Goal: Task Accomplishment & Management: Manage account settings

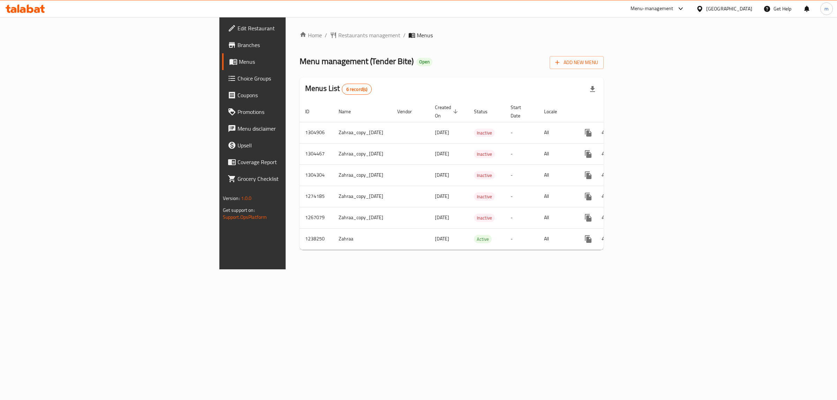
click at [300, 59] on span "Menu management ( Tender Bite )" at bounding box center [357, 61] width 114 height 16
drag, startPoint x: 238, startPoint y: 59, endPoint x: 254, endPoint y: 59, distance: 16.1
click at [300, 59] on span "Menu management ( Tender Bite )" at bounding box center [357, 61] width 114 height 16
copy span "Tender Bite"
click at [598, 67] on span "Add New Menu" at bounding box center [576, 62] width 43 height 9
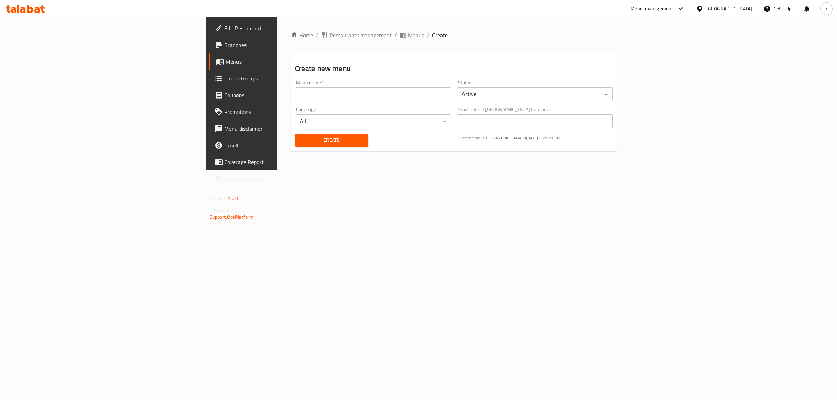
click at [408, 36] on span "Menus" at bounding box center [416, 35] width 16 height 8
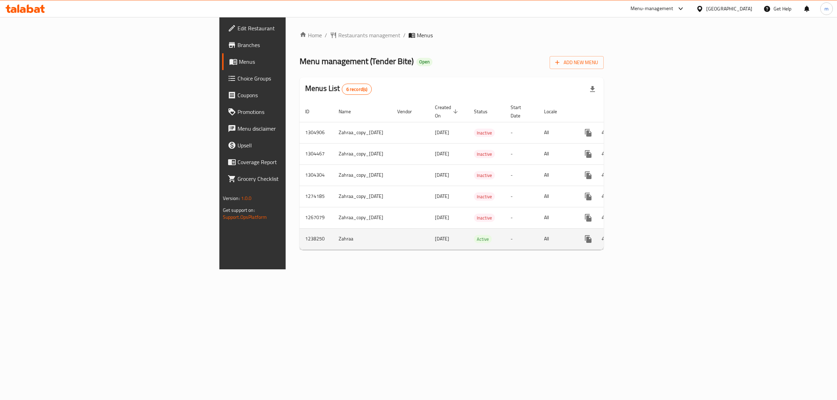
click at [591, 235] on icon "more" at bounding box center [588, 239] width 7 height 8
click at [783, 243] on strong "Copy menu" at bounding box center [772, 245] width 26 height 8
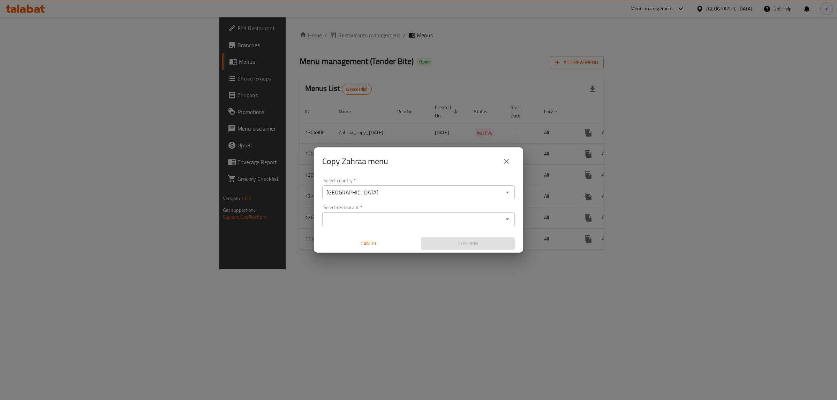
click at [382, 220] on input "Select restaurant   *" at bounding box center [412, 219] width 177 height 10
paste input "Tender Bite"
type input "Tender Bite"
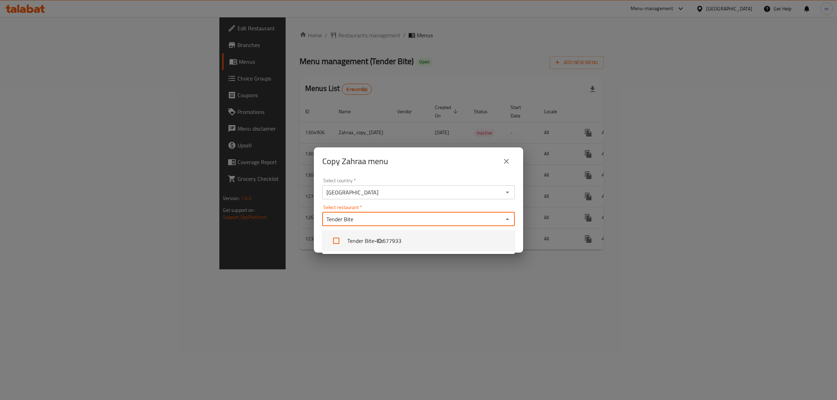
click at [379, 241] on b "- ID:" at bounding box center [378, 241] width 8 height 8
checkbox input "true"
click at [393, 206] on div "Select restaurant   * Tender Bite Select restaurant *" at bounding box center [418, 215] width 192 height 21
click at [509, 215] on icon "Close" at bounding box center [507, 219] width 8 height 8
click at [496, 241] on span "Confirm" at bounding box center [468, 244] width 82 height 9
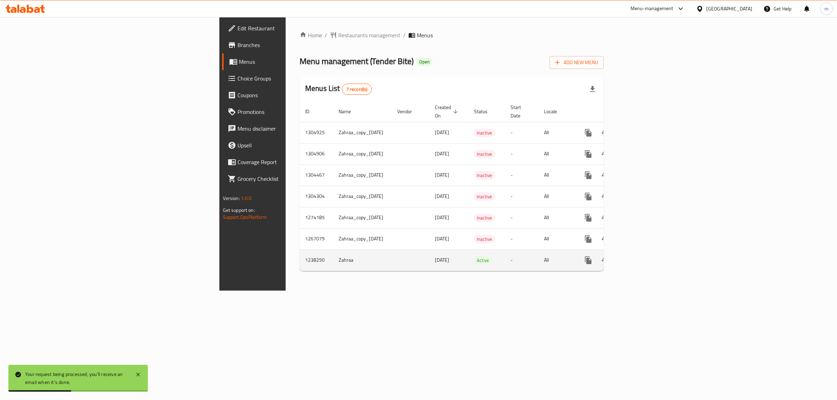
click at [643, 256] on icon "enhanced table" at bounding box center [638, 260] width 8 height 8
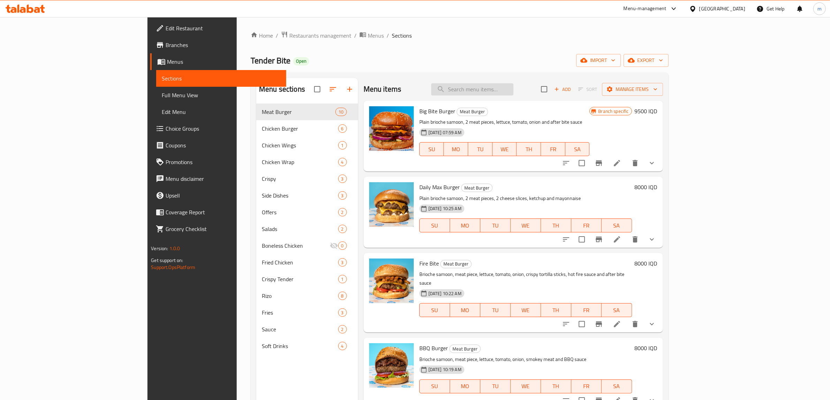
click at [514, 85] on input "search" at bounding box center [472, 89] width 82 height 12
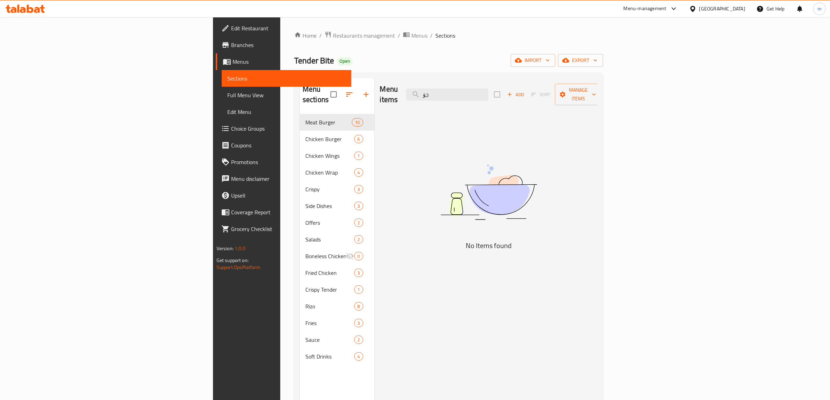
type input "ج"
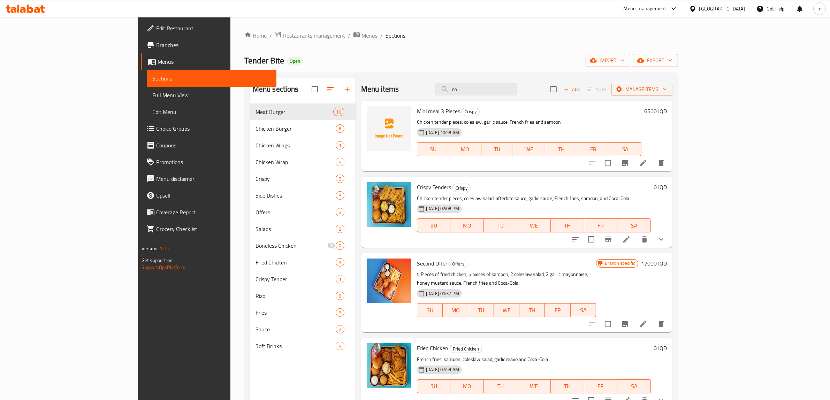
type input "c"
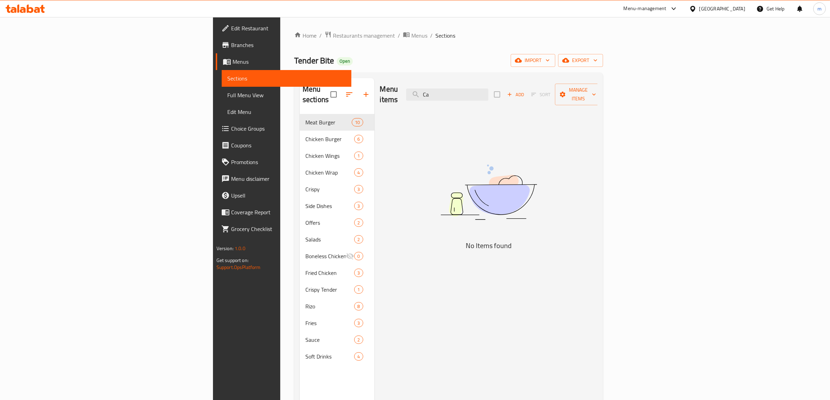
type input "C"
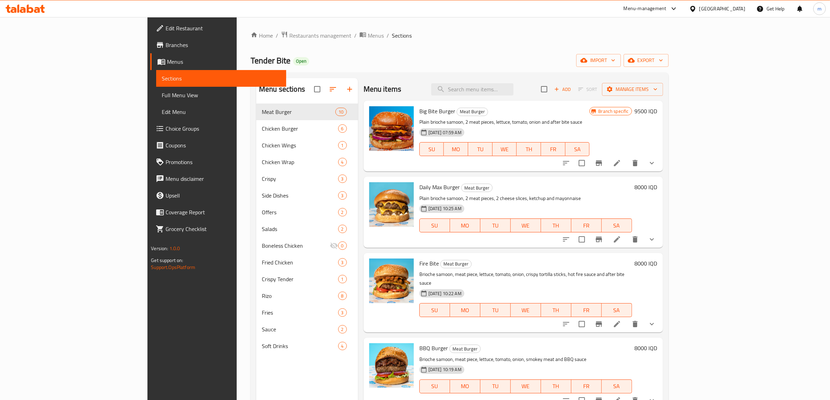
click at [514, 81] on div "Menu items Add Sort Manage items" at bounding box center [514, 89] width 300 height 23
click at [514, 90] on input "search" at bounding box center [472, 89] width 82 height 12
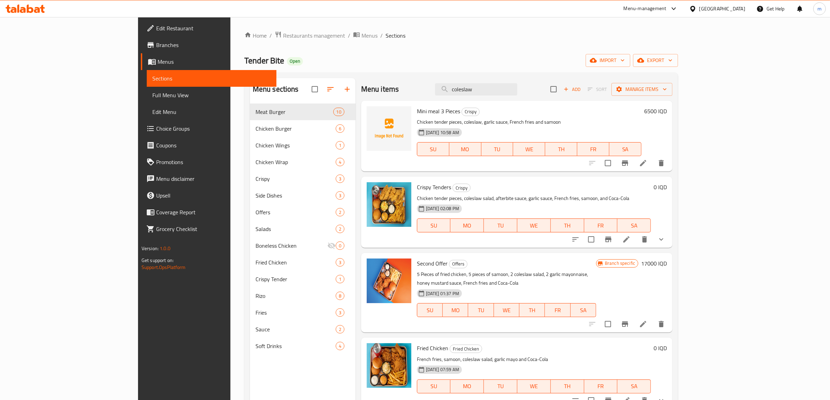
type input "coleslaw"
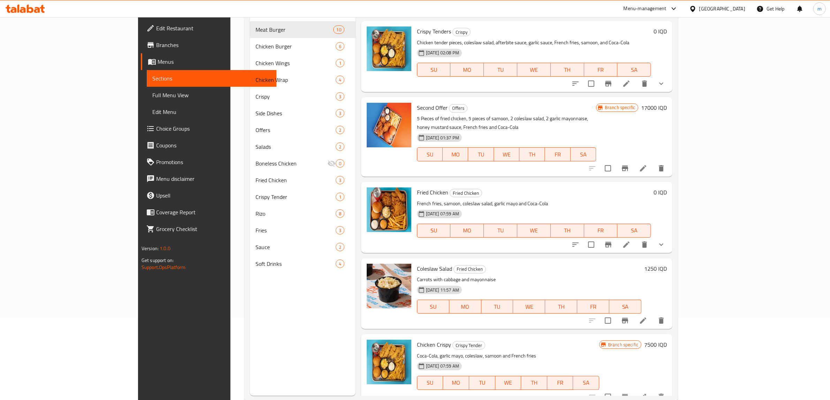
scroll to position [98, 0]
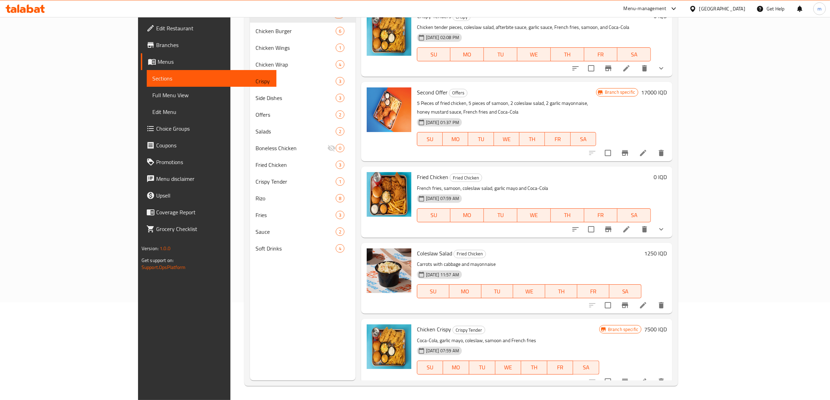
click at [667, 249] on h6 "1250 IQD" at bounding box center [655, 254] width 23 height 10
click at [625, 249] on input "1250" at bounding box center [591, 256] width 68 height 14
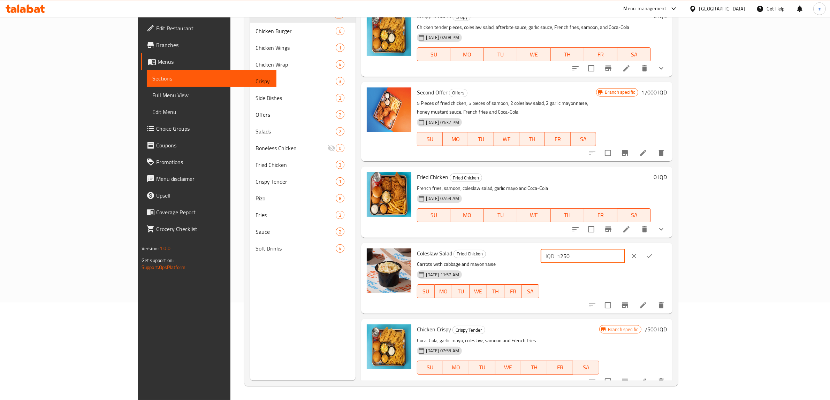
click at [625, 249] on input "1250" at bounding box center [591, 256] width 68 height 14
type input "1000"
click at [653, 253] on icon "ok" at bounding box center [649, 256] width 7 height 7
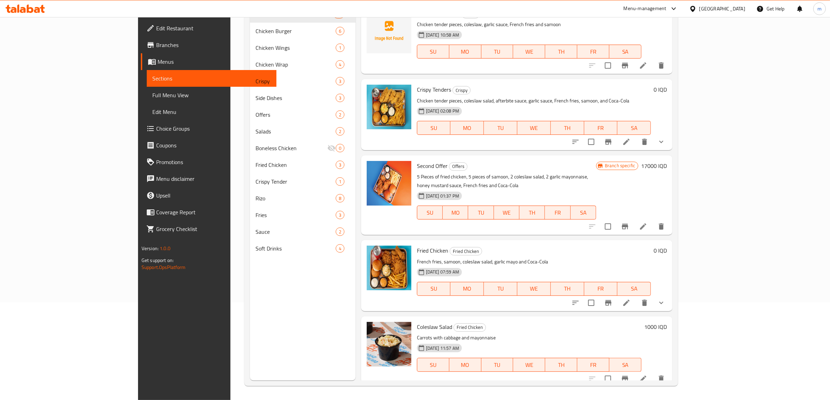
scroll to position [0, 0]
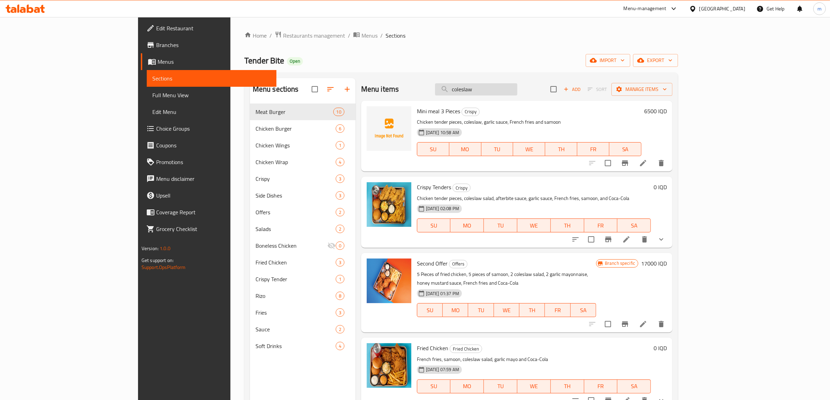
click at [517, 94] on input "coleslaw" at bounding box center [476, 89] width 82 height 12
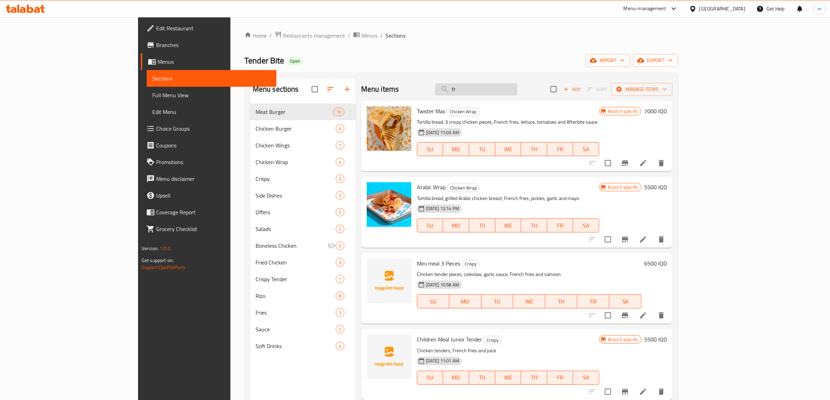
type input "f"
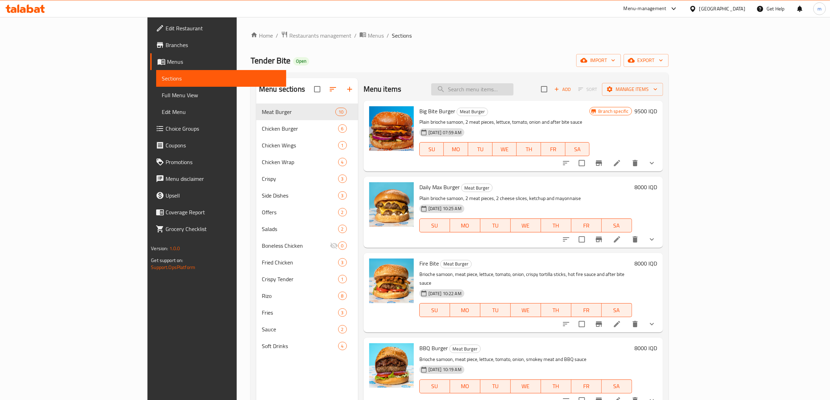
click at [514, 94] on input "search" at bounding box center [472, 89] width 82 height 12
paste input "بطاطا [GEOGRAPHIC_DATA]"
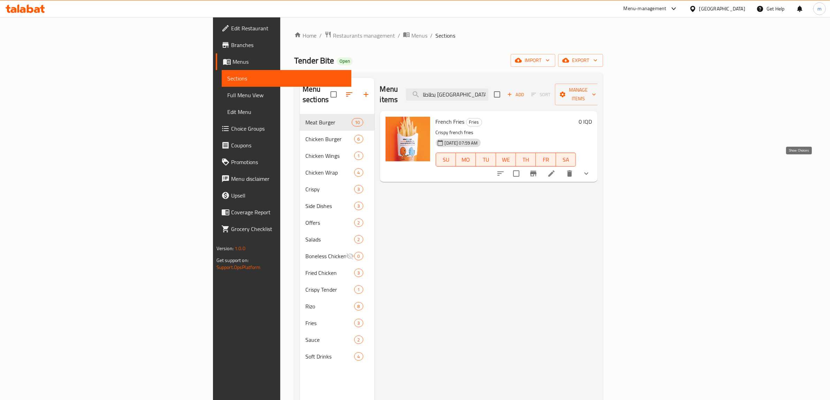
type input "بطاطا [GEOGRAPHIC_DATA]"
click at [591, 169] on icon "show more" at bounding box center [586, 173] width 8 height 8
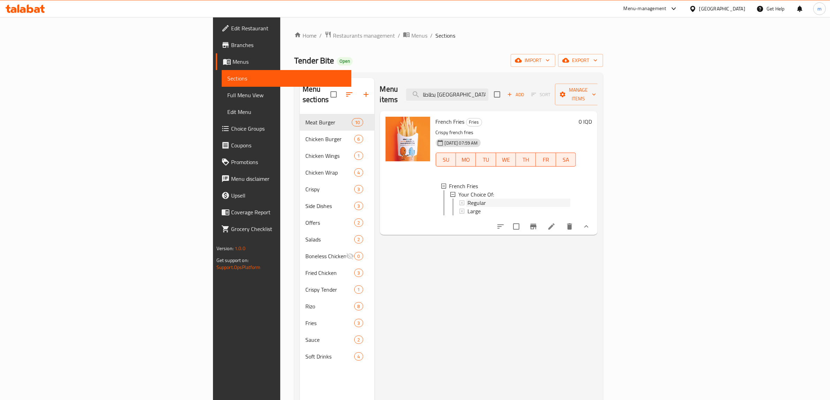
click at [504, 199] on div "Regular" at bounding box center [519, 203] width 103 height 8
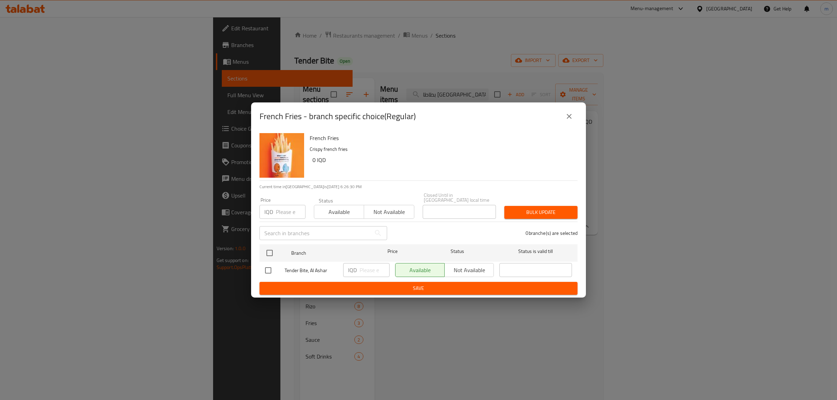
click at [573, 120] on icon "close" at bounding box center [569, 116] width 8 height 8
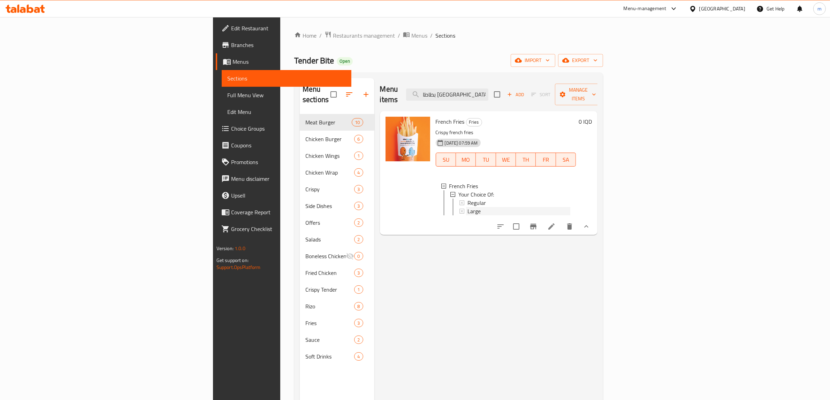
click at [468, 207] on div "Large" at bounding box center [519, 211] width 103 height 8
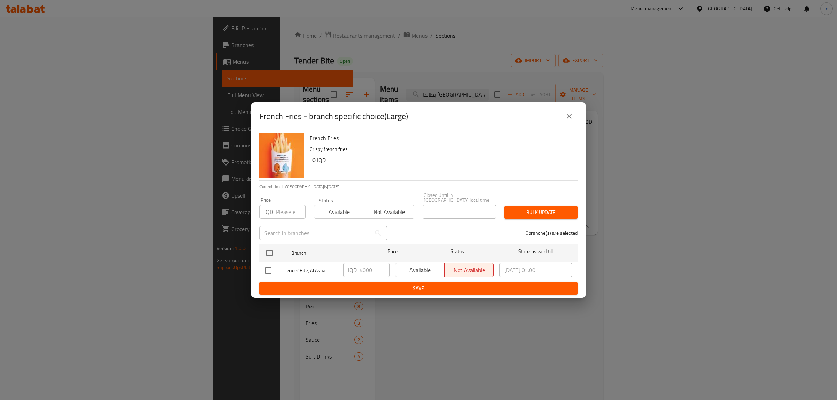
click at [570, 119] on icon "close" at bounding box center [569, 116] width 8 height 8
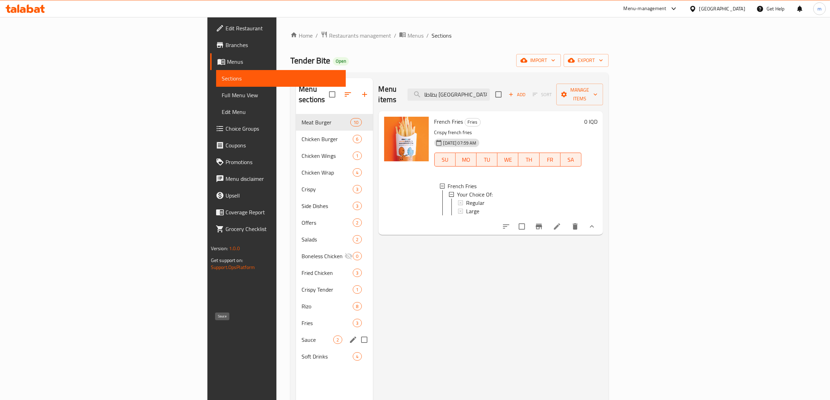
click at [302, 336] on span "Sauce" at bounding box center [318, 340] width 32 height 8
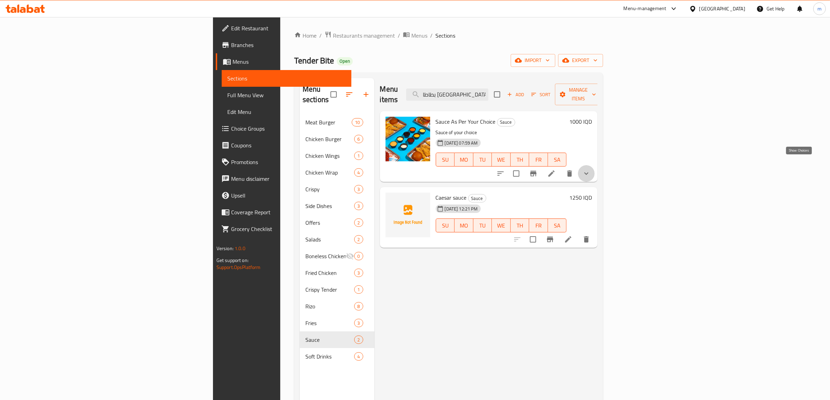
click at [591, 169] on icon "show more" at bounding box center [586, 173] width 8 height 8
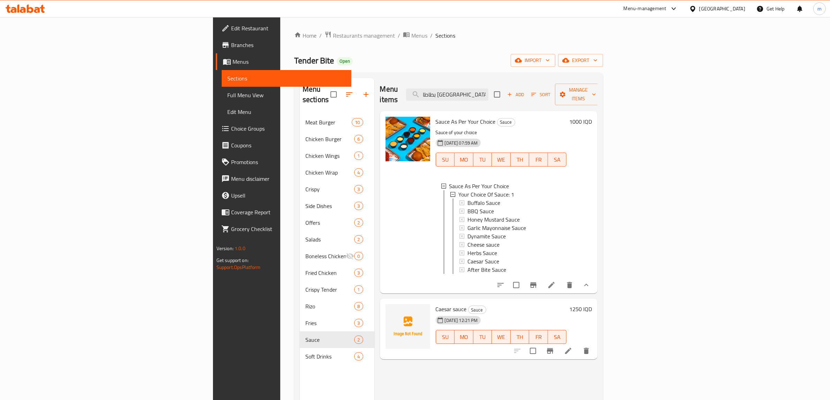
click at [591, 282] on icon "show more" at bounding box center [586, 285] width 8 height 8
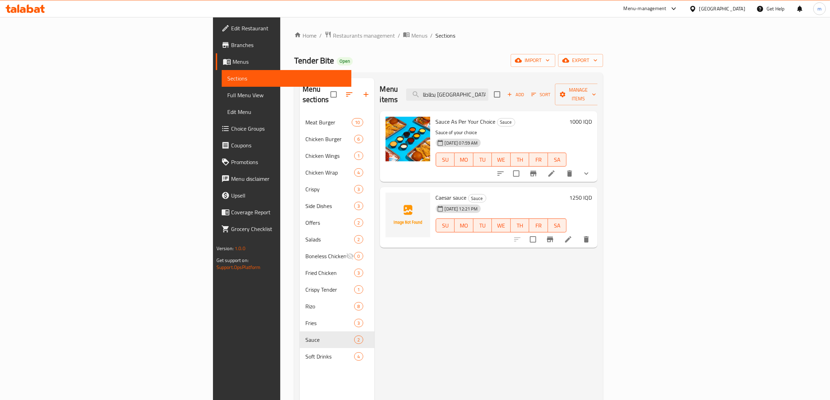
click at [595, 165] on button "show more" at bounding box center [586, 173] width 17 height 17
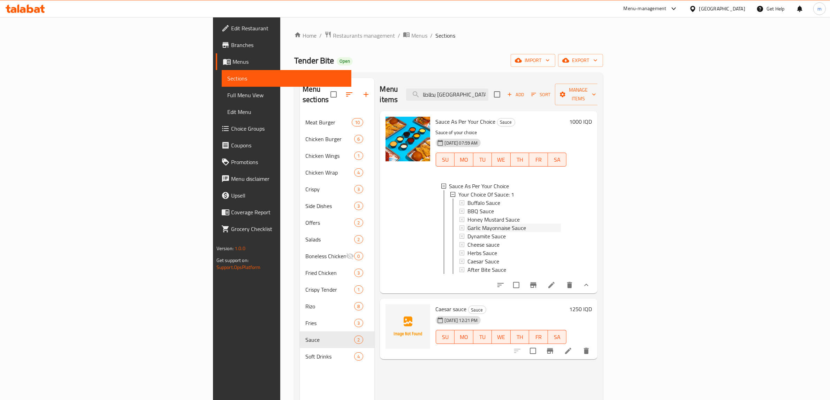
click at [468, 224] on span "Garlic Mayonnaise Sauce" at bounding box center [497, 228] width 59 height 8
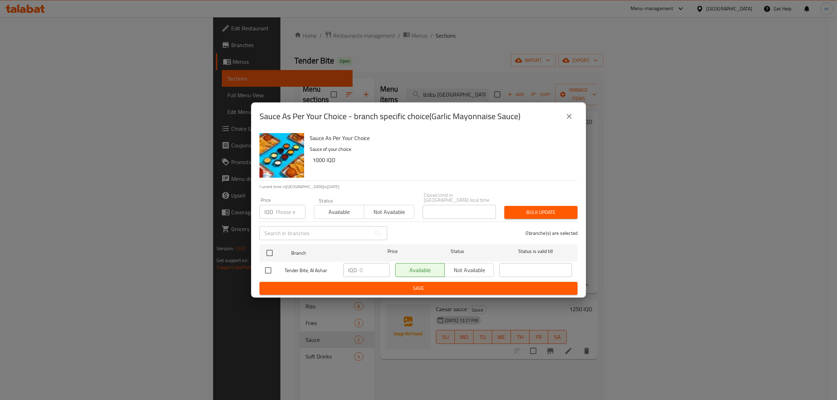
click at [568, 114] on icon "close" at bounding box center [569, 116] width 8 height 8
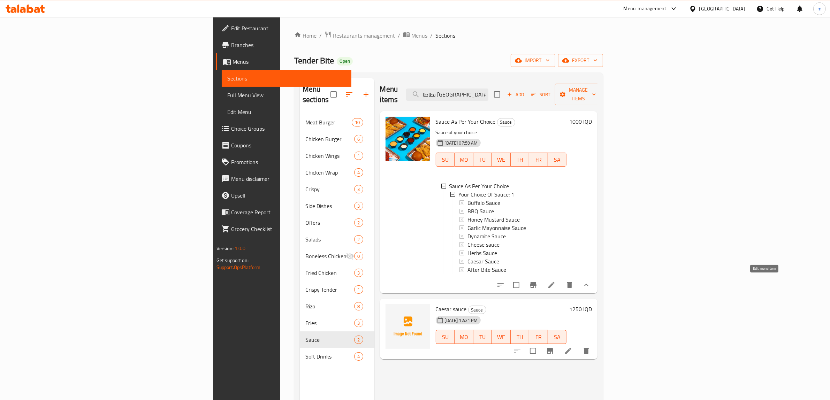
click at [556, 281] on icon at bounding box center [551, 285] width 8 height 8
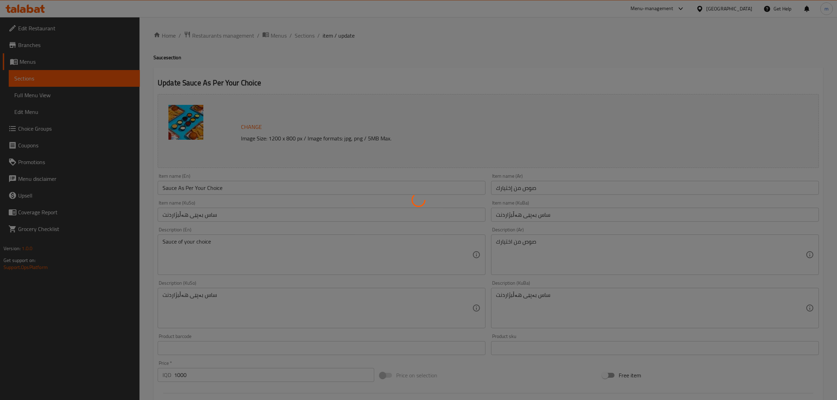
type input "إختيارك من الصوص:"
type input "هەڵبژاردنت لە ساس:"
type input "1"
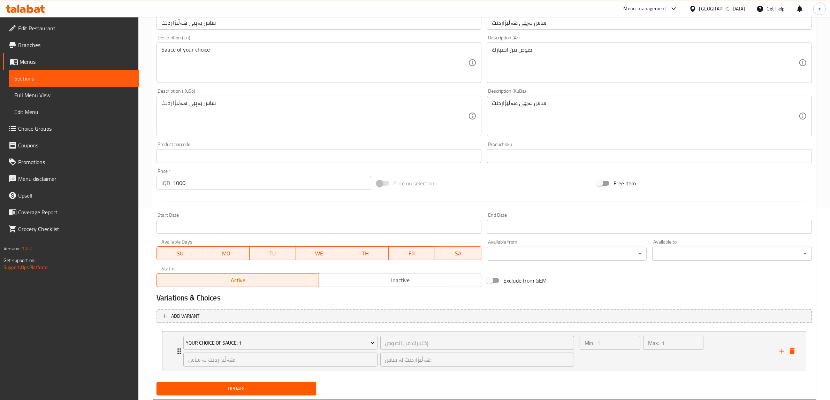
scroll to position [210, 0]
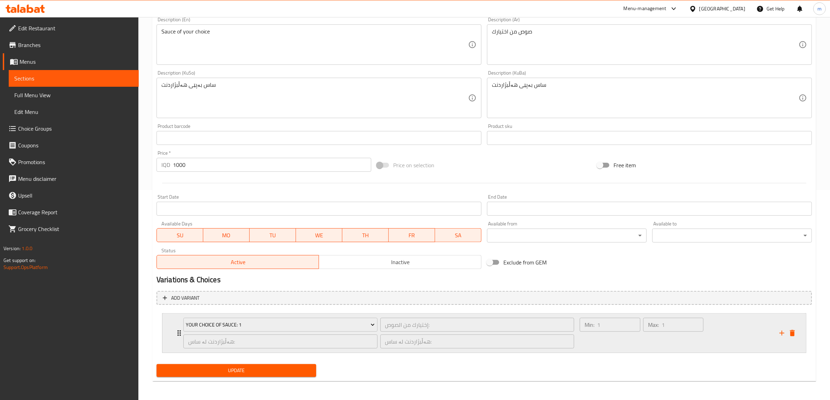
click at [600, 344] on div "Min: 1 ​" at bounding box center [609, 333] width 63 height 33
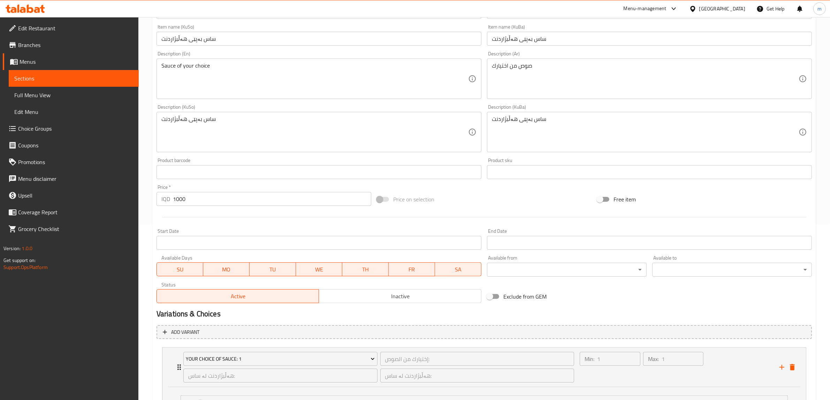
scroll to position [0, 0]
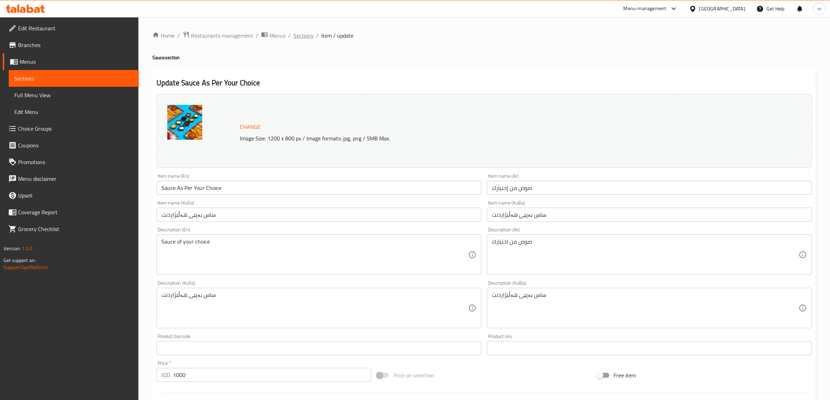
click at [303, 33] on span "Sections" at bounding box center [304, 35] width 20 height 8
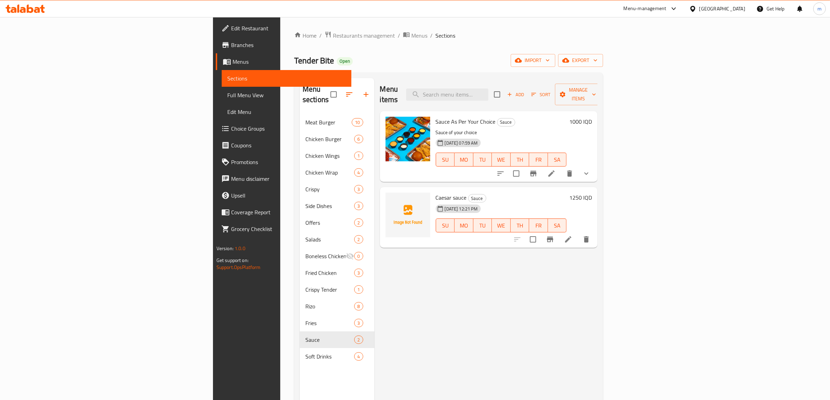
click at [556, 169] on icon at bounding box center [551, 173] width 8 height 8
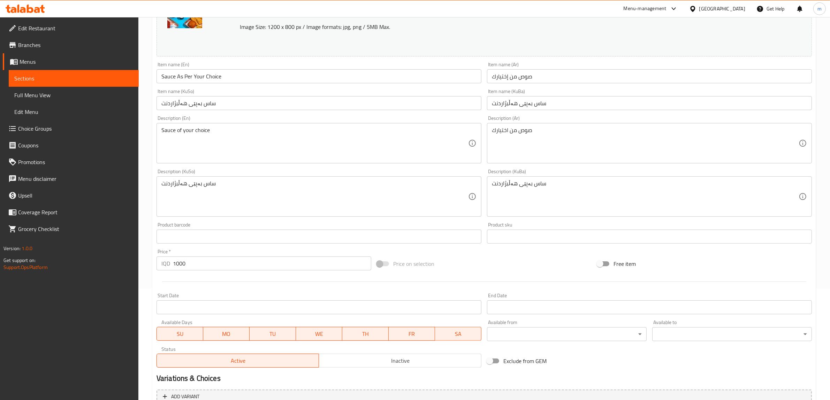
scroll to position [210, 0]
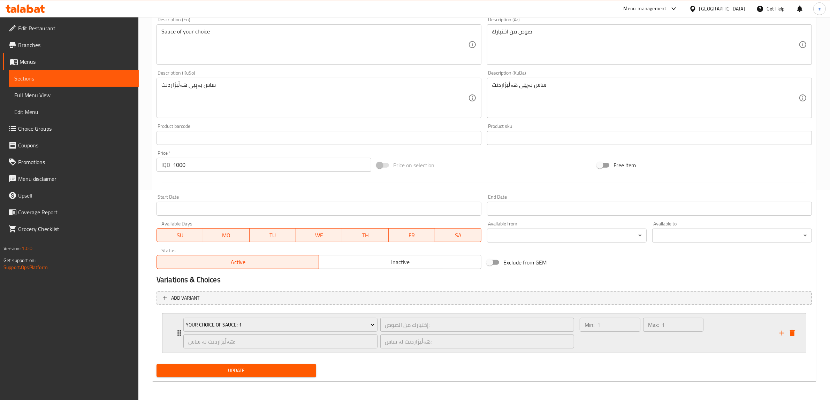
click at [582, 337] on div "Min: 1 ​" at bounding box center [609, 333] width 63 height 33
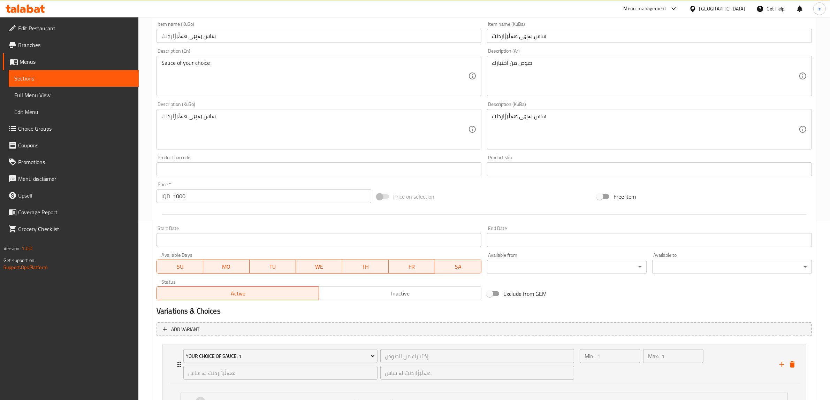
scroll to position [0, 0]
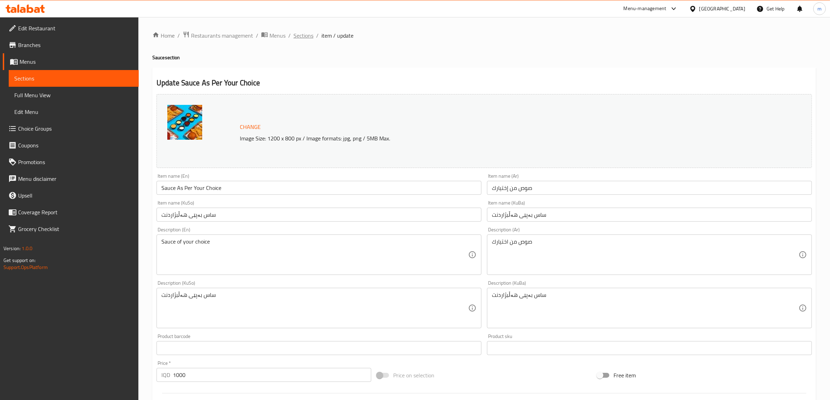
click at [297, 39] on span "Sections" at bounding box center [304, 35] width 20 height 8
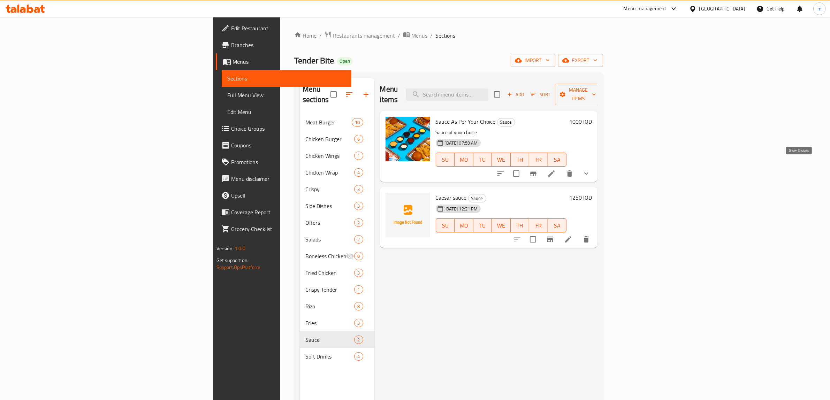
click at [591, 169] on icon "show more" at bounding box center [586, 173] width 8 height 8
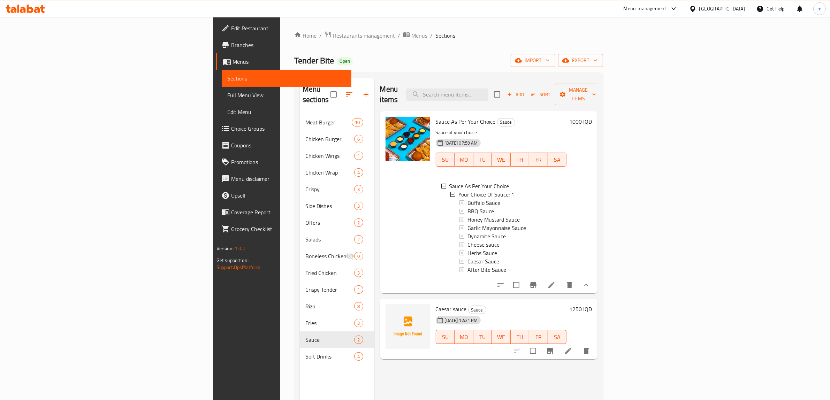
click at [227, 95] on span "Full Menu View" at bounding box center [286, 95] width 119 height 8
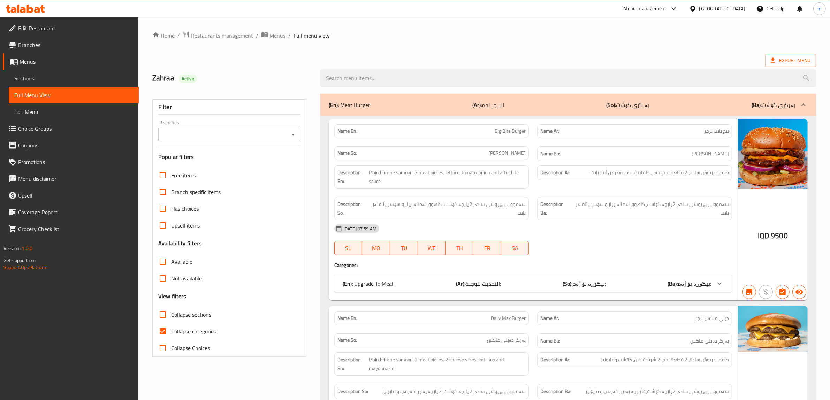
click at [161, 329] on input "Collapse categories" at bounding box center [162, 331] width 17 height 17
checkbox input "false"
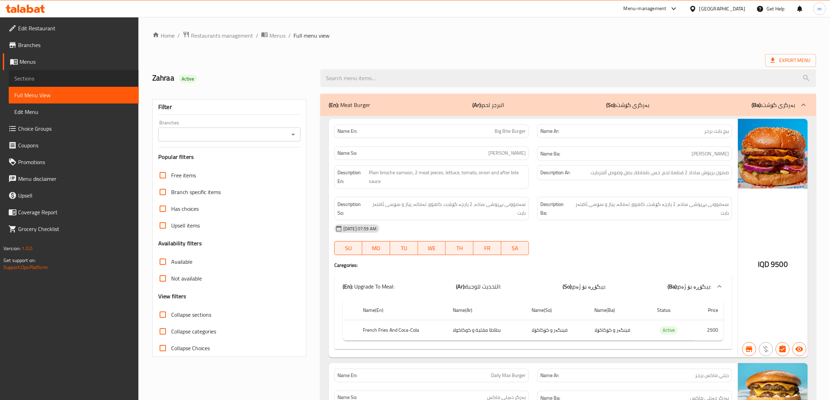
click at [86, 77] on span "Sections" at bounding box center [73, 78] width 119 height 8
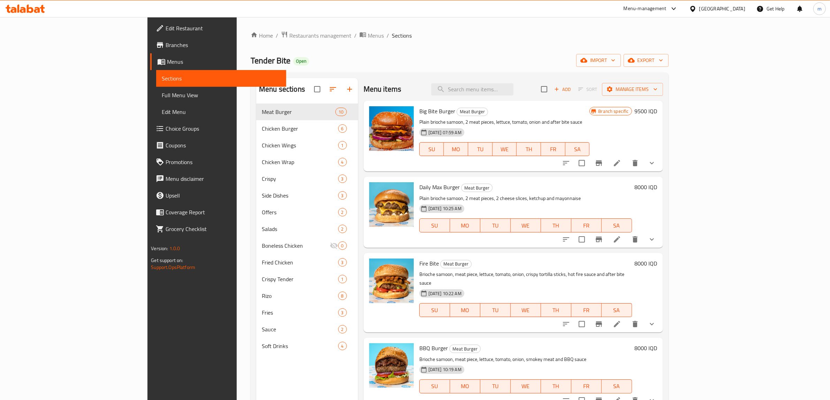
click at [378, 67] on div "Home / Restaurants management / Menus / Sections Tender Bite Open import export…" at bounding box center [460, 257] width 418 height 453
click at [514, 88] on input "search" at bounding box center [472, 89] width 82 height 12
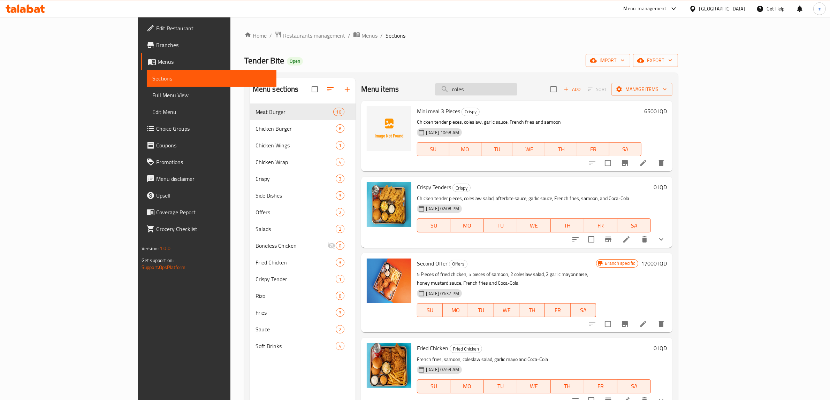
click at [517, 86] on input "coles" at bounding box center [476, 89] width 82 height 12
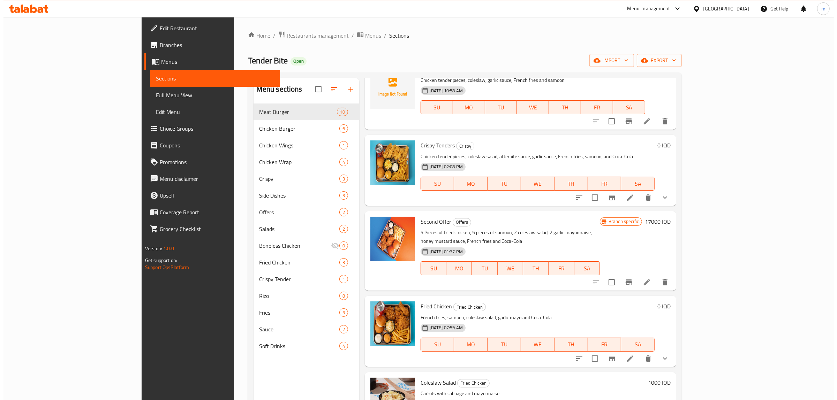
scroll to position [74, 0]
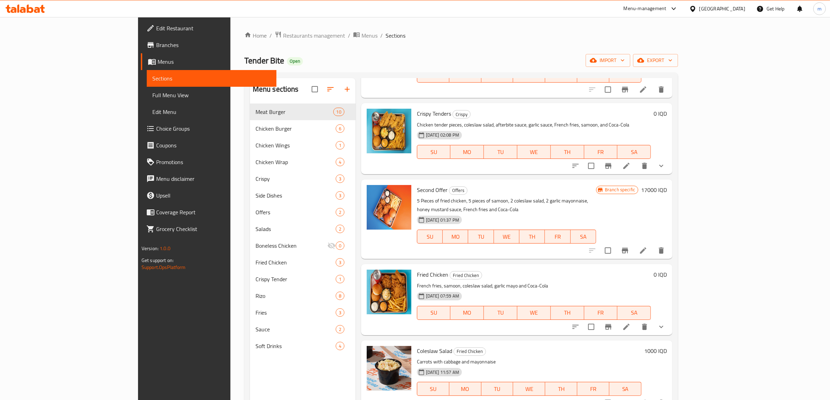
type input "coles"
click at [417, 346] on span "Coleslaw Salad" at bounding box center [434, 351] width 35 height 10
copy h6 "Coleslaw Salad"
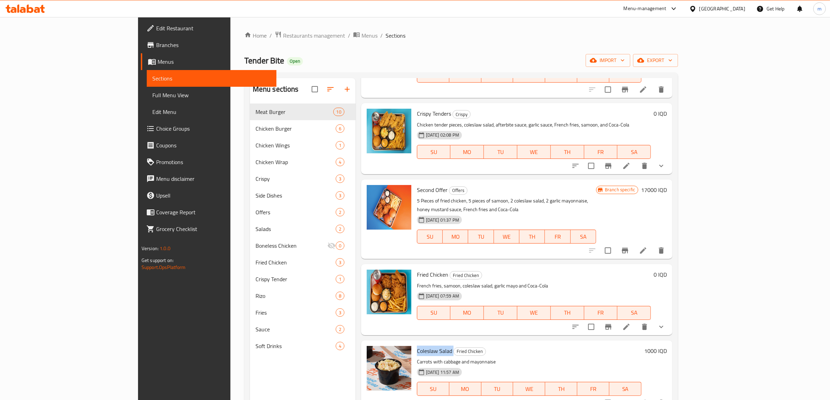
click at [152, 94] on span "Full Menu View" at bounding box center [211, 95] width 119 height 8
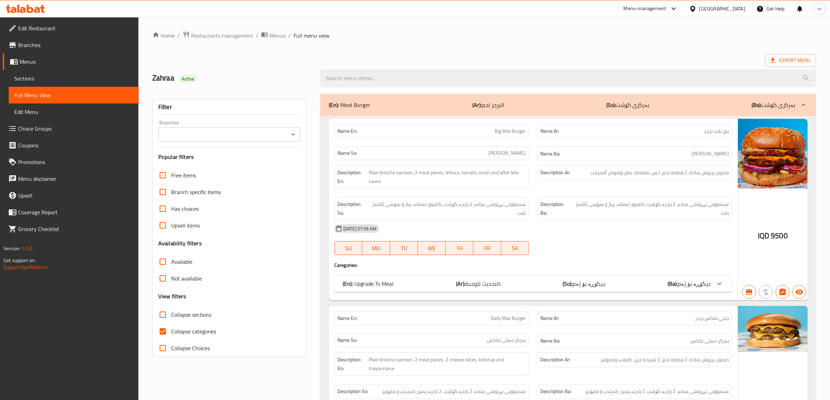
click at [293, 132] on icon "Open" at bounding box center [293, 134] width 8 height 8
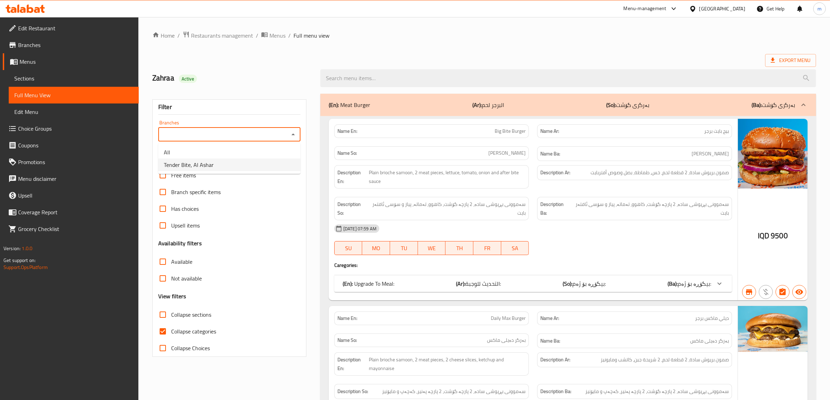
click at [257, 165] on li "Tender Bite, Al Ashar" at bounding box center [229, 165] width 142 height 13
type input "Tender Bite, Al Ashar"
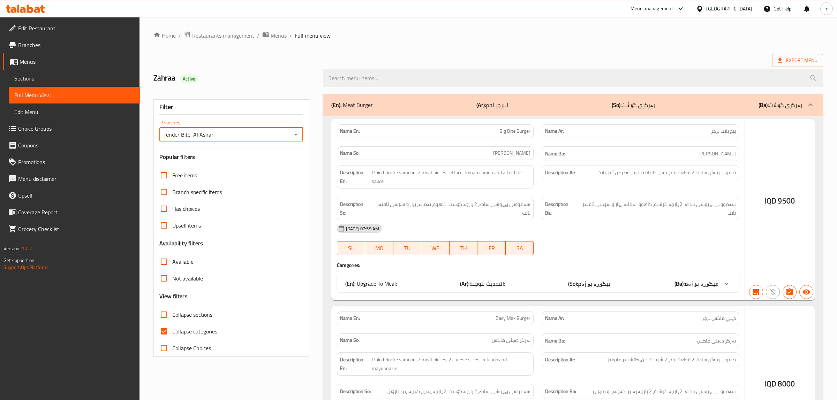
click at [161, 331] on div at bounding box center [418, 200] width 837 height 400
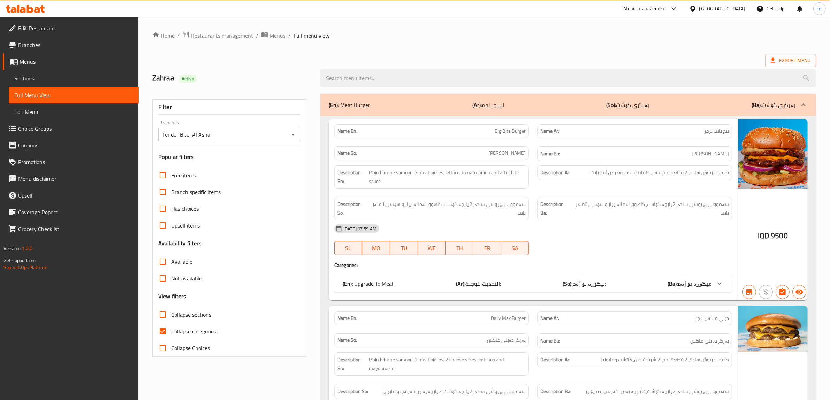
click at [163, 333] on input "Collapse categories" at bounding box center [162, 331] width 17 height 17
checkbox input "false"
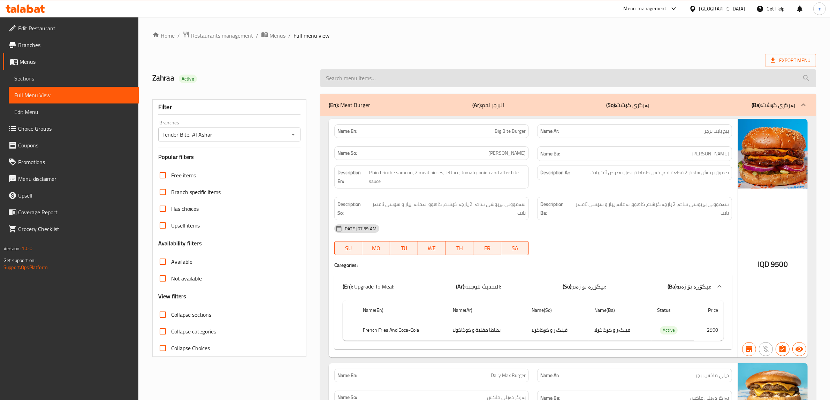
click at [411, 80] on input "search" at bounding box center [568, 78] width 496 height 18
paste input "Coleslaw Salad"
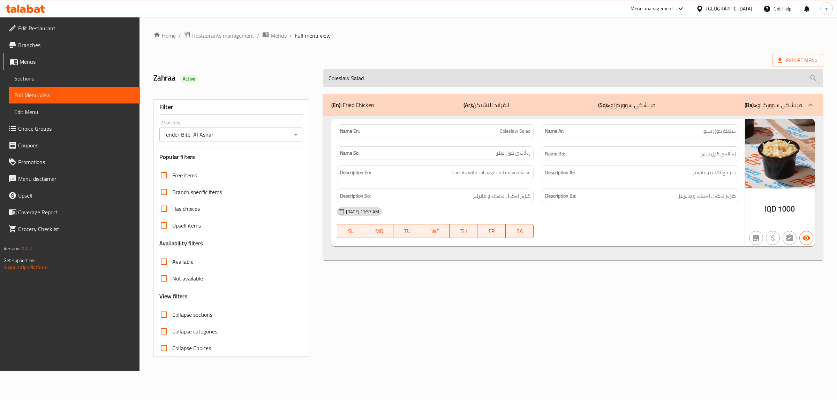
click at [414, 77] on input "Coleslaw Salad" at bounding box center [573, 78] width 500 height 18
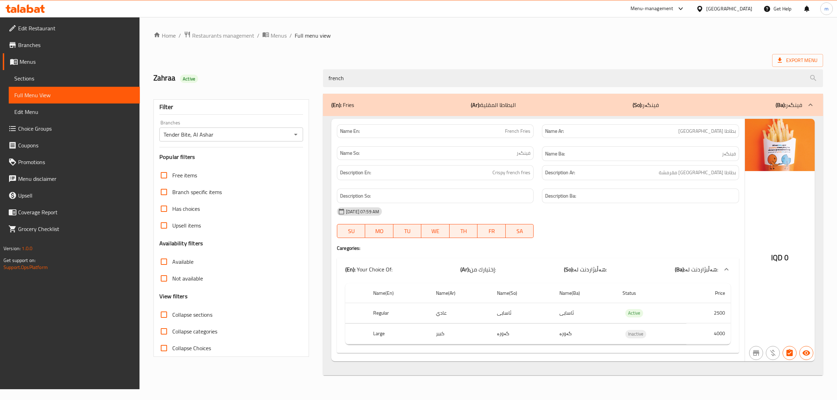
type input "french"
click at [381, 316] on th "Regular" at bounding box center [399, 313] width 63 height 21
copy th "Regular"
click at [382, 335] on th "Large" at bounding box center [399, 334] width 63 height 21
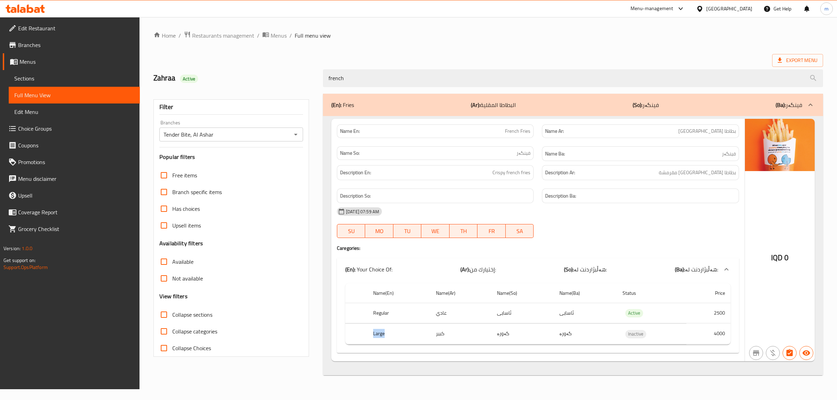
click at [382, 335] on th "Large" at bounding box center [399, 334] width 63 height 21
copy th "Large"
